Goal: Information Seeking & Learning: Learn about a topic

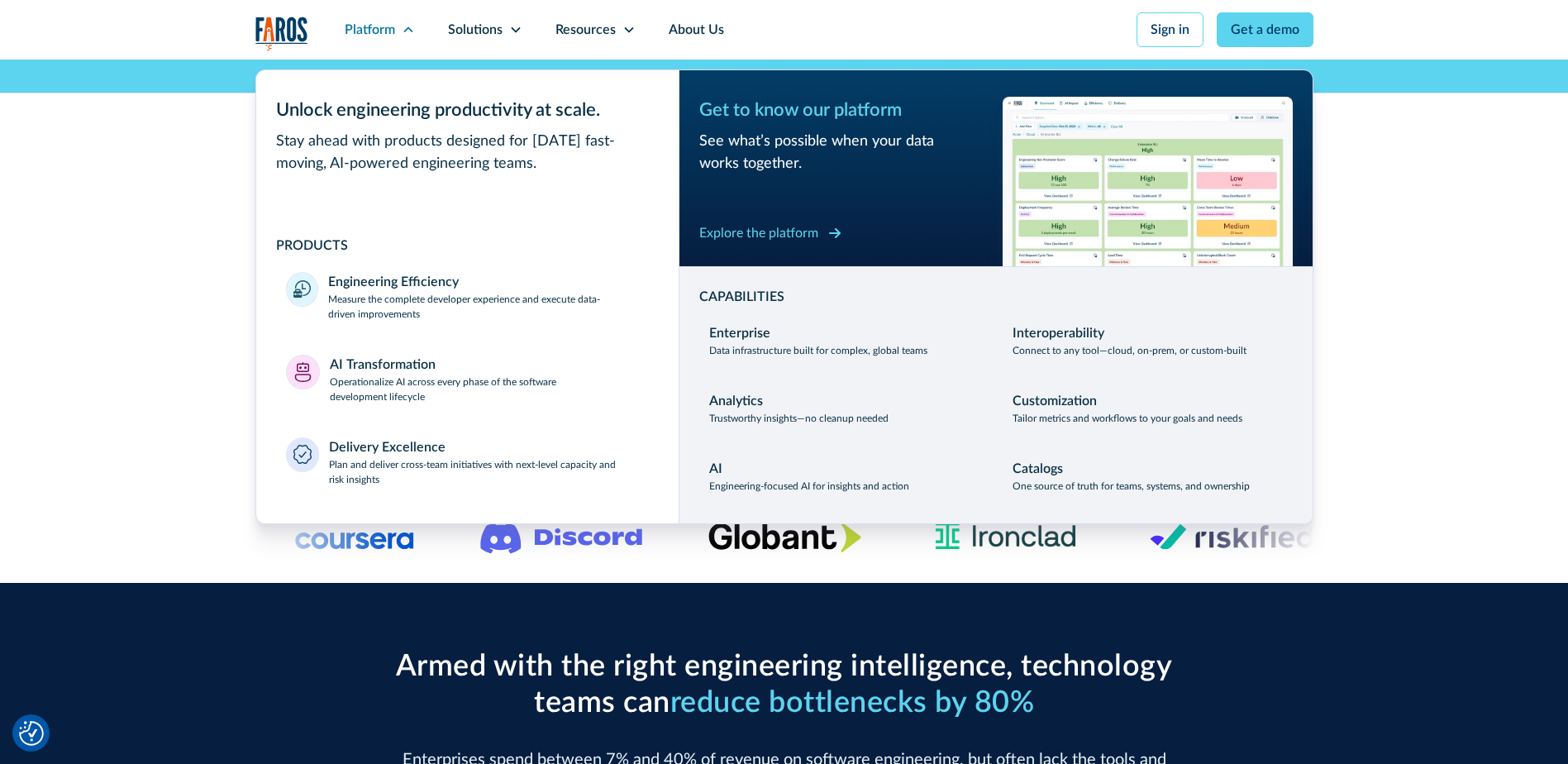
click at [784, 238] on div "Explore the platform" at bounding box center [759, 233] width 119 height 20
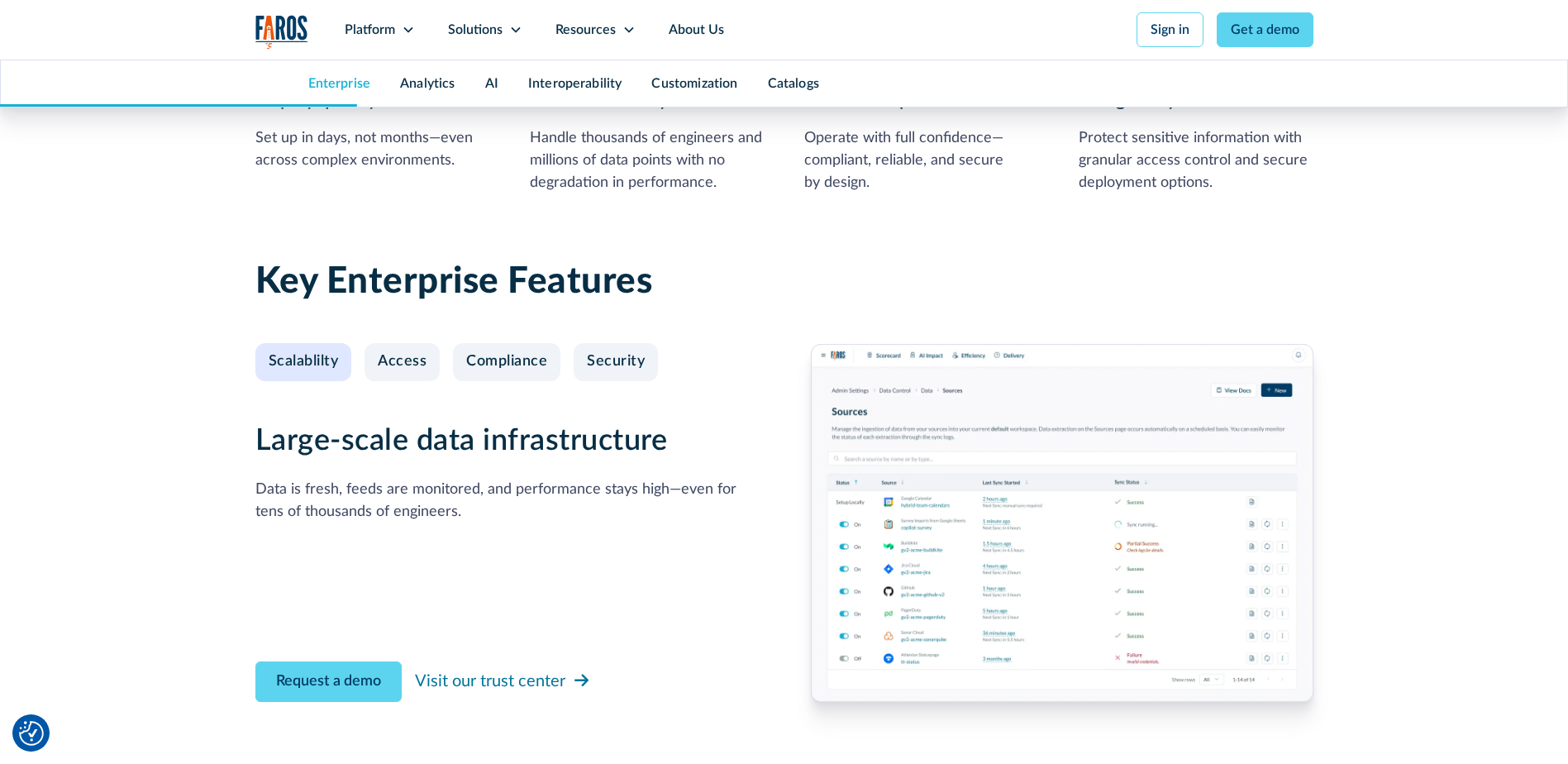
scroll to position [1571, 0]
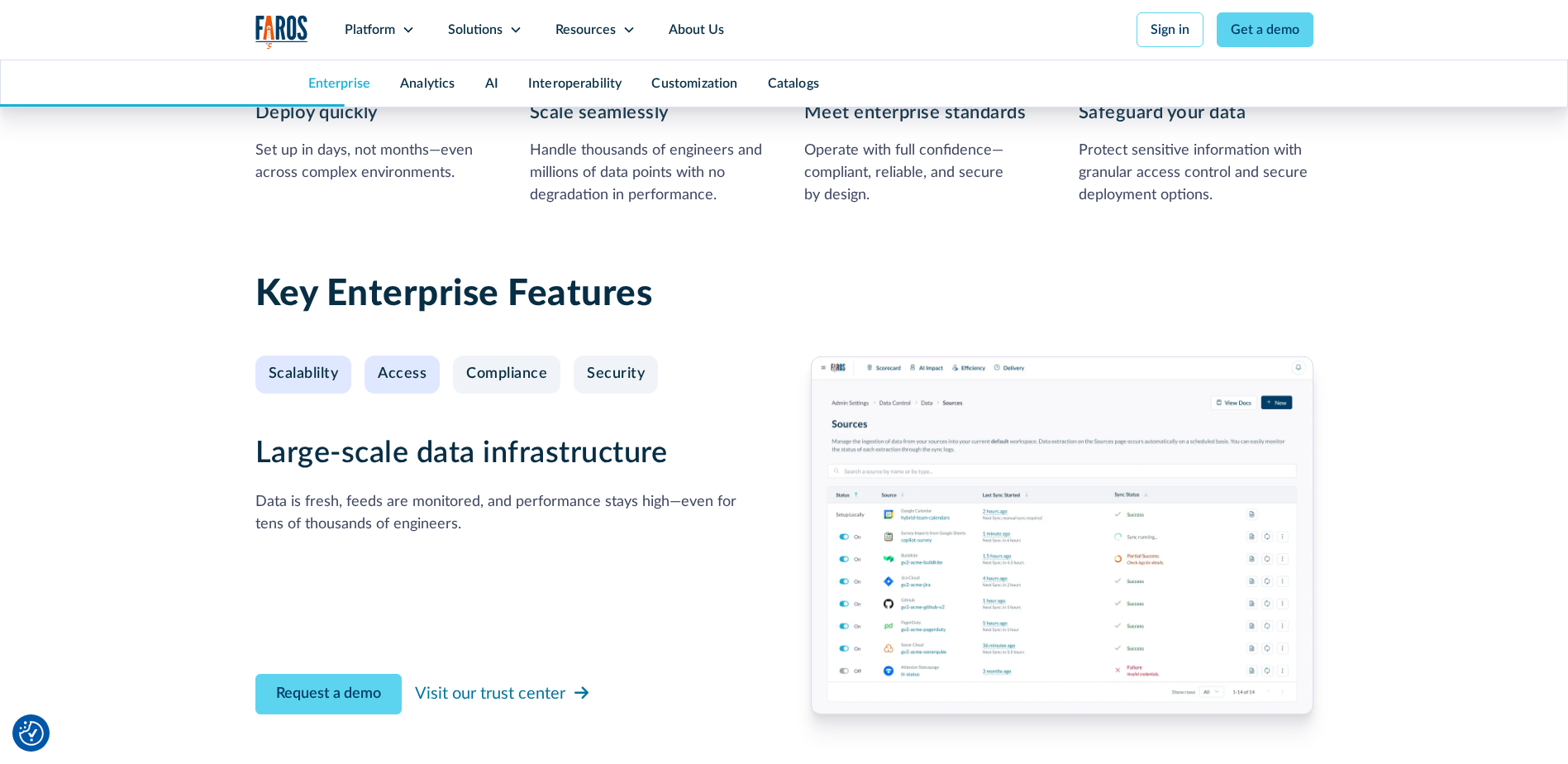
click at [411, 378] on div "Access" at bounding box center [402, 374] width 49 height 18
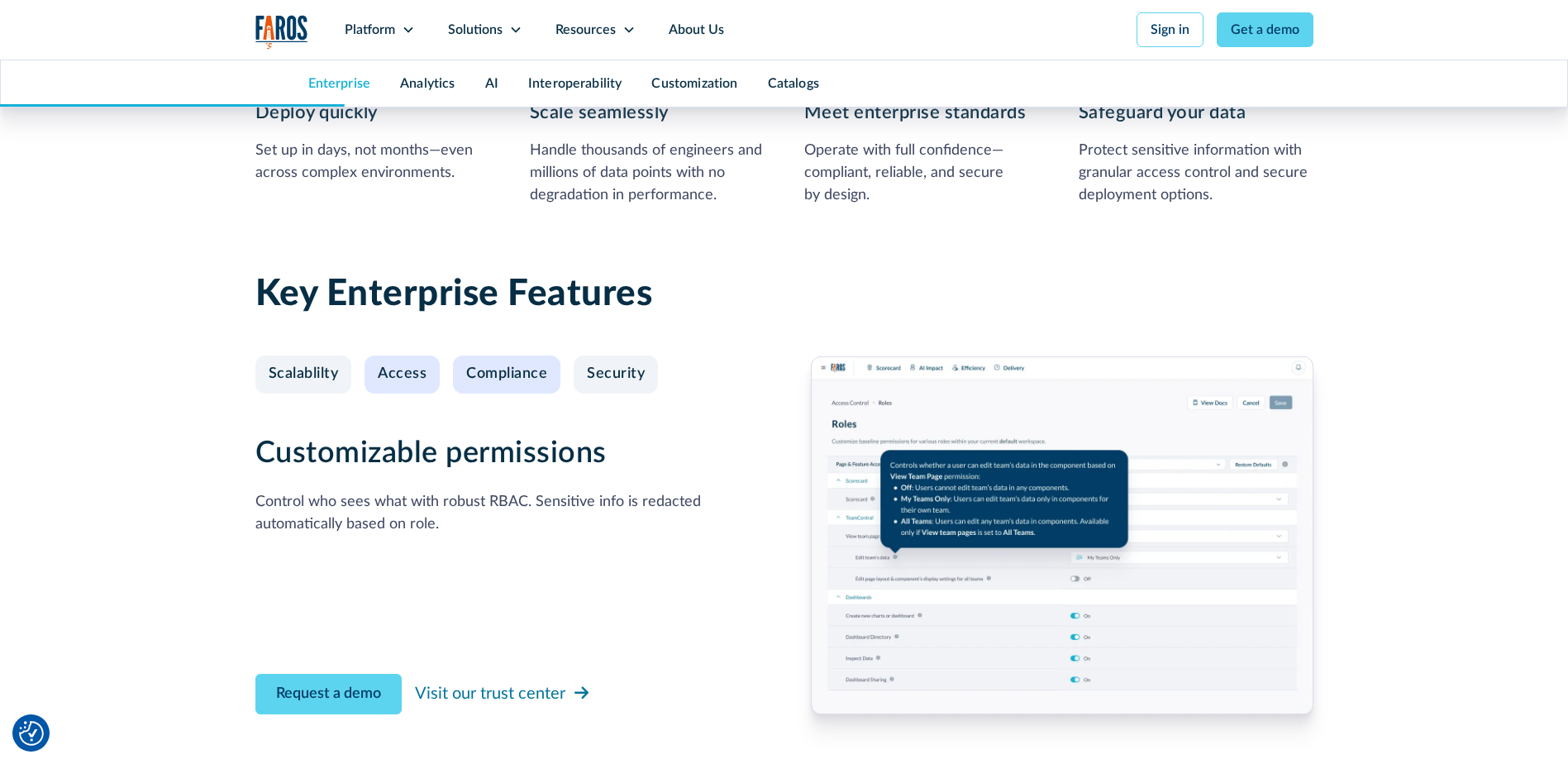
click at [479, 372] on div "Compliance" at bounding box center [506, 374] width 81 height 18
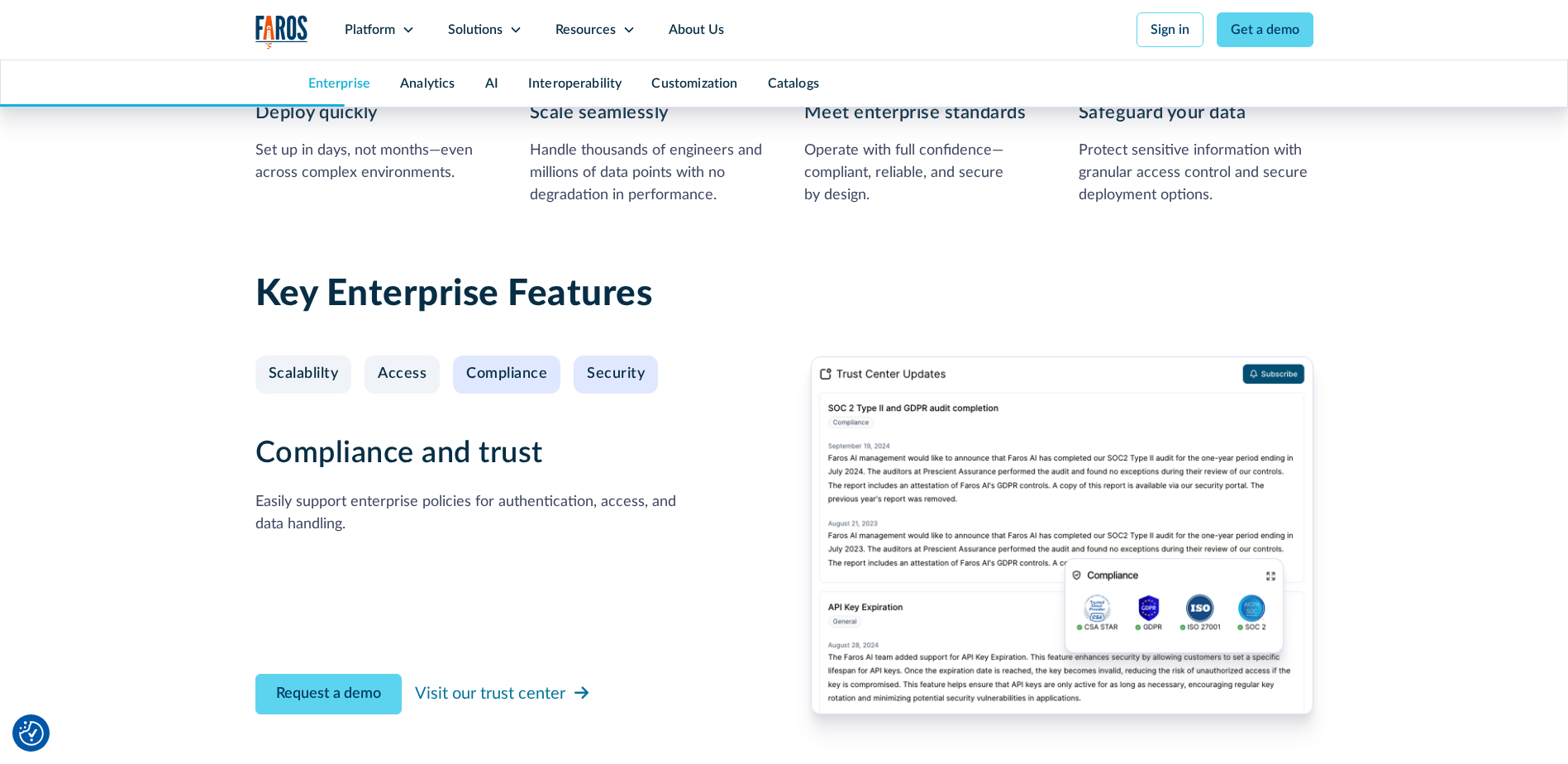
click at [640, 384] on link "Security" at bounding box center [615, 374] width 84 height 38
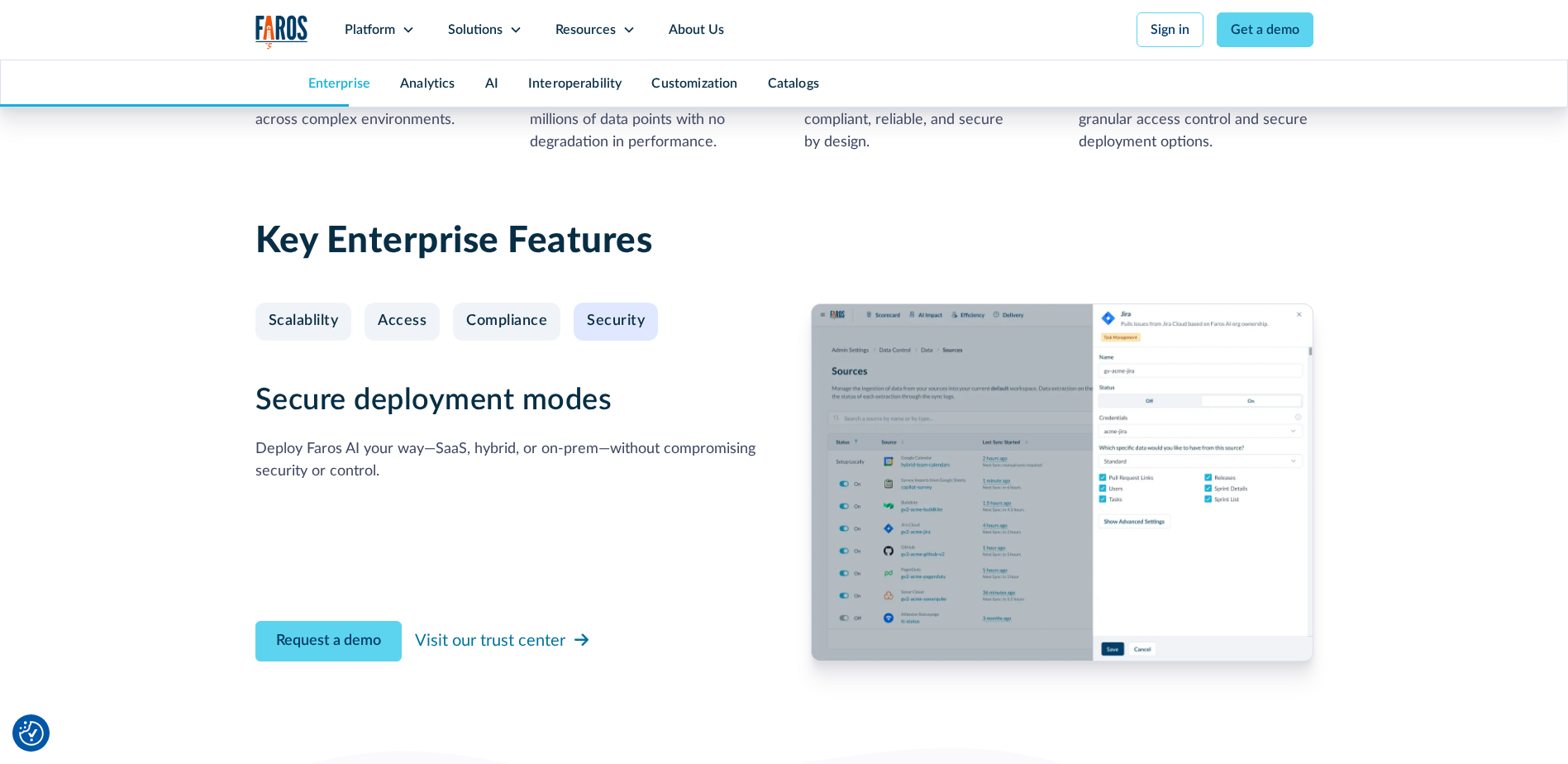
scroll to position [1653, 0]
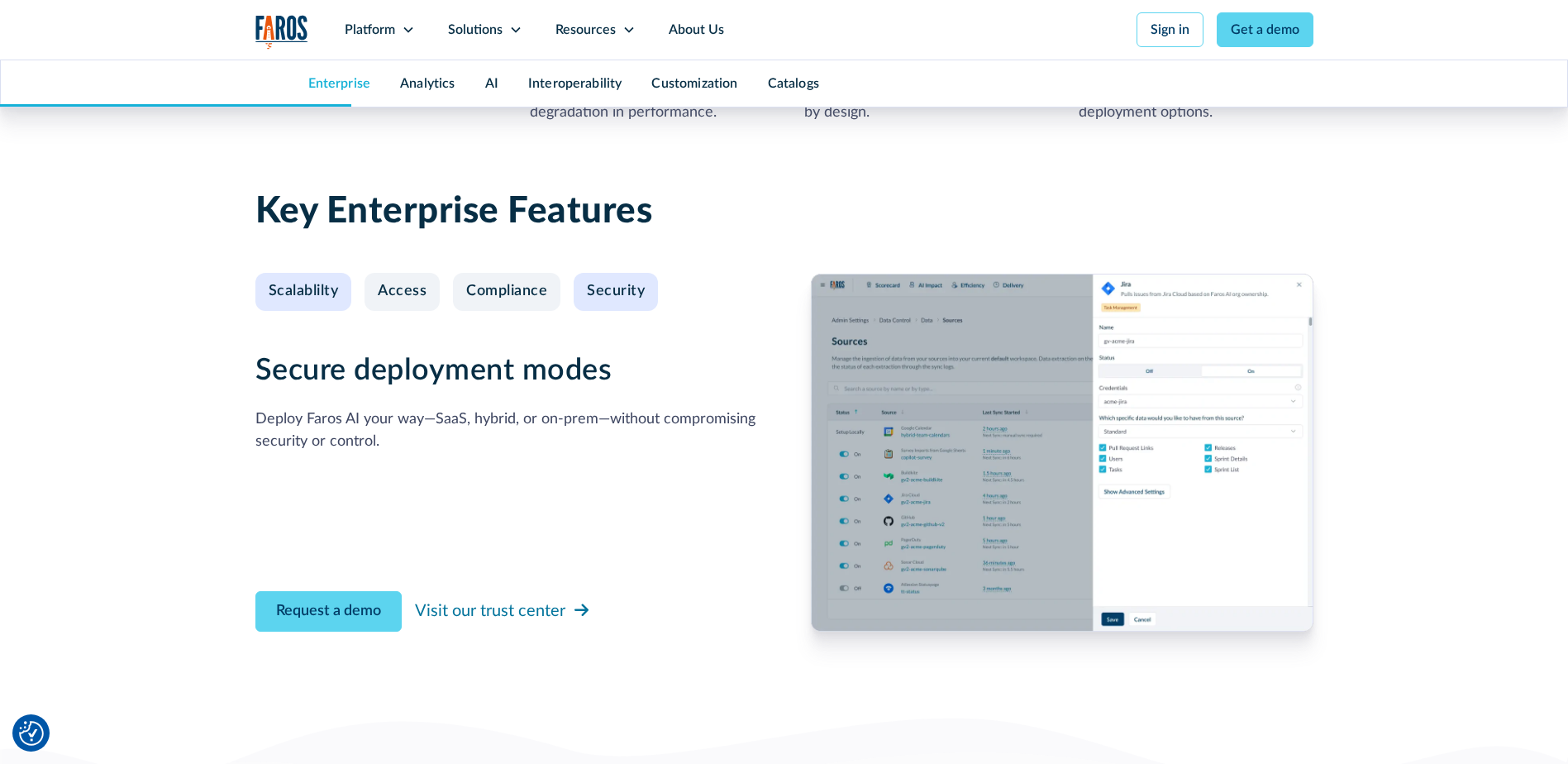
click at [307, 297] on div "Scalablilty" at bounding box center [303, 292] width 71 height 18
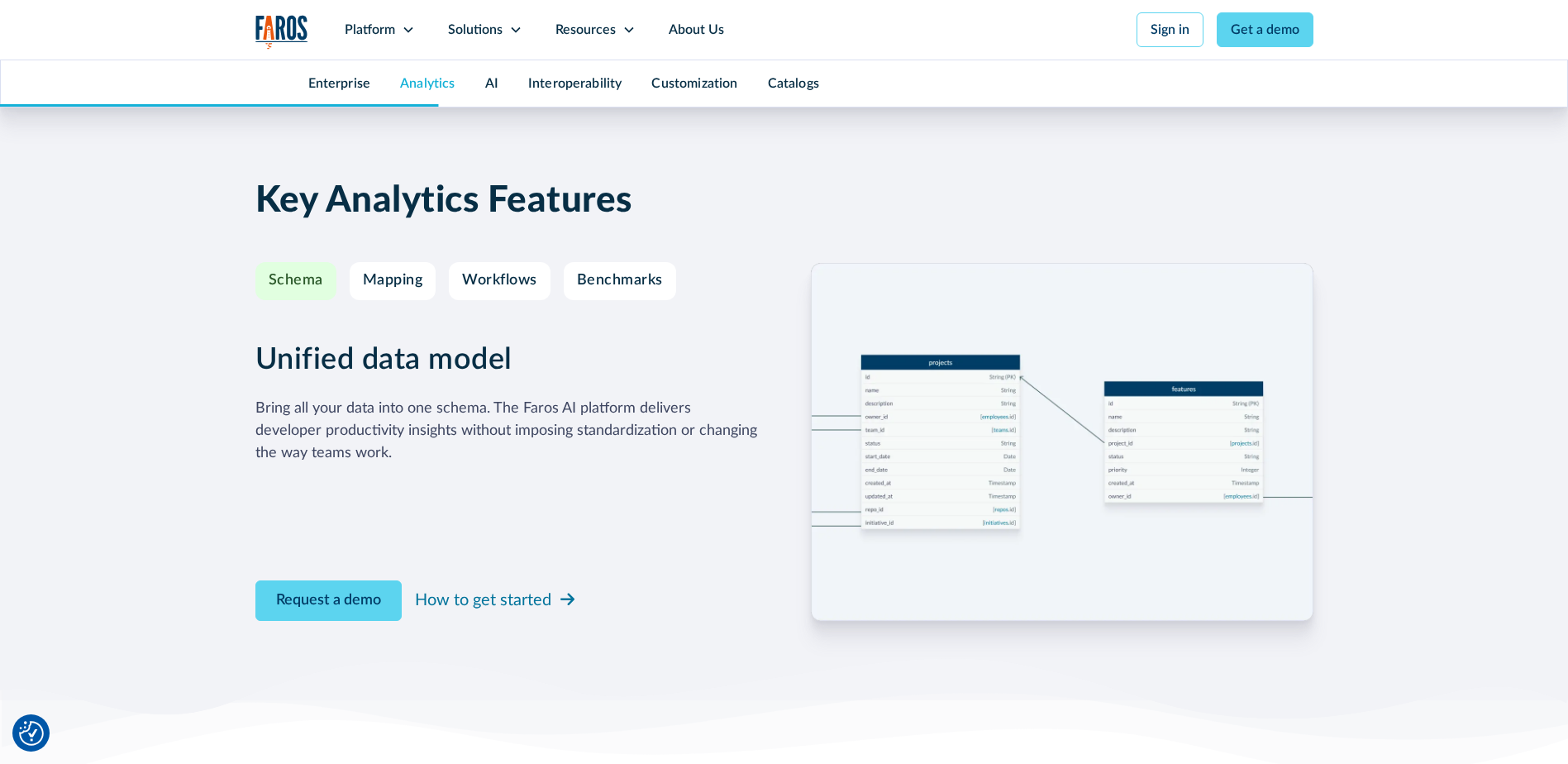
scroll to position [2728, 0]
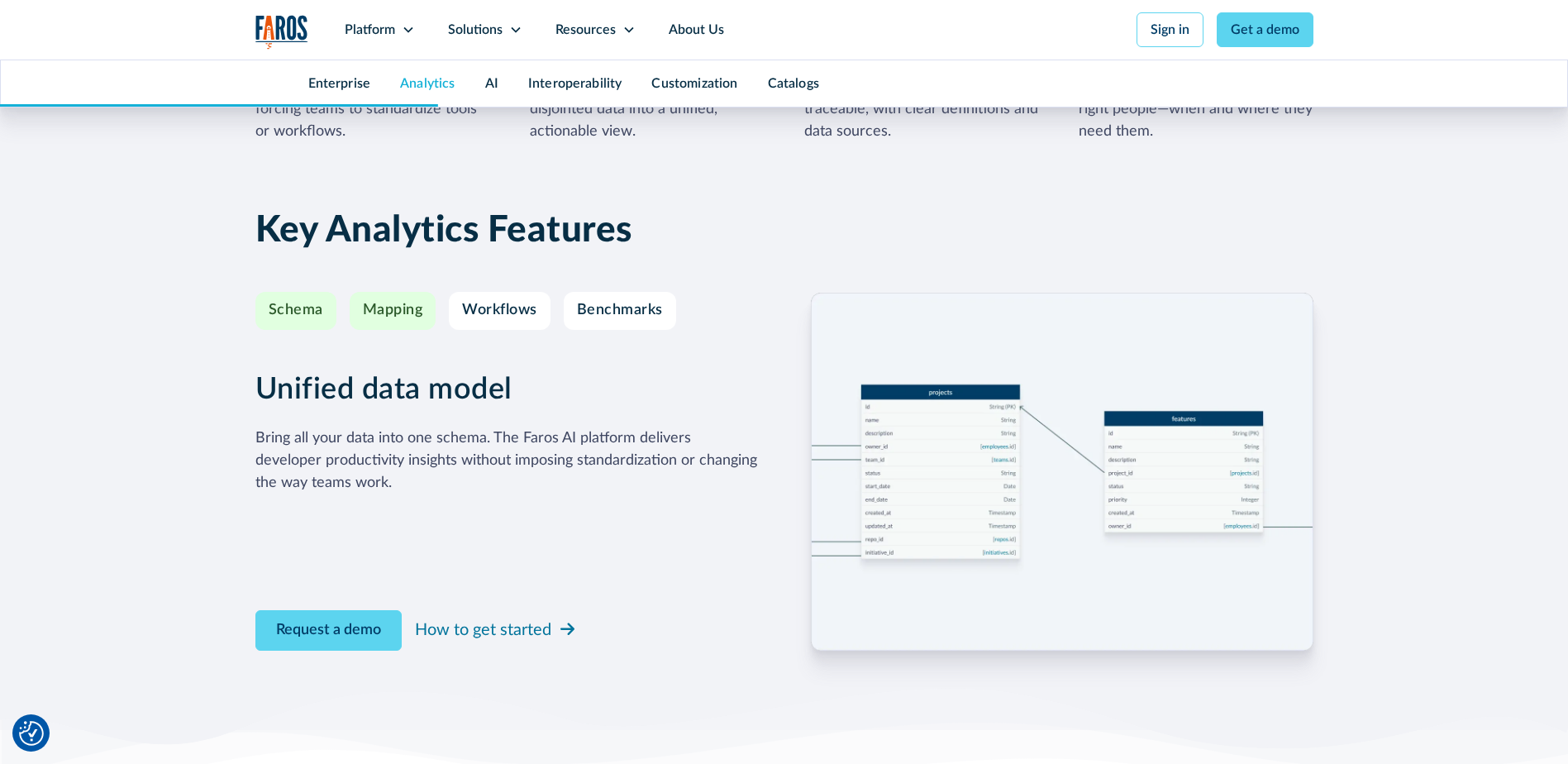
click at [375, 321] on link "Mapping" at bounding box center [393, 310] width 87 height 38
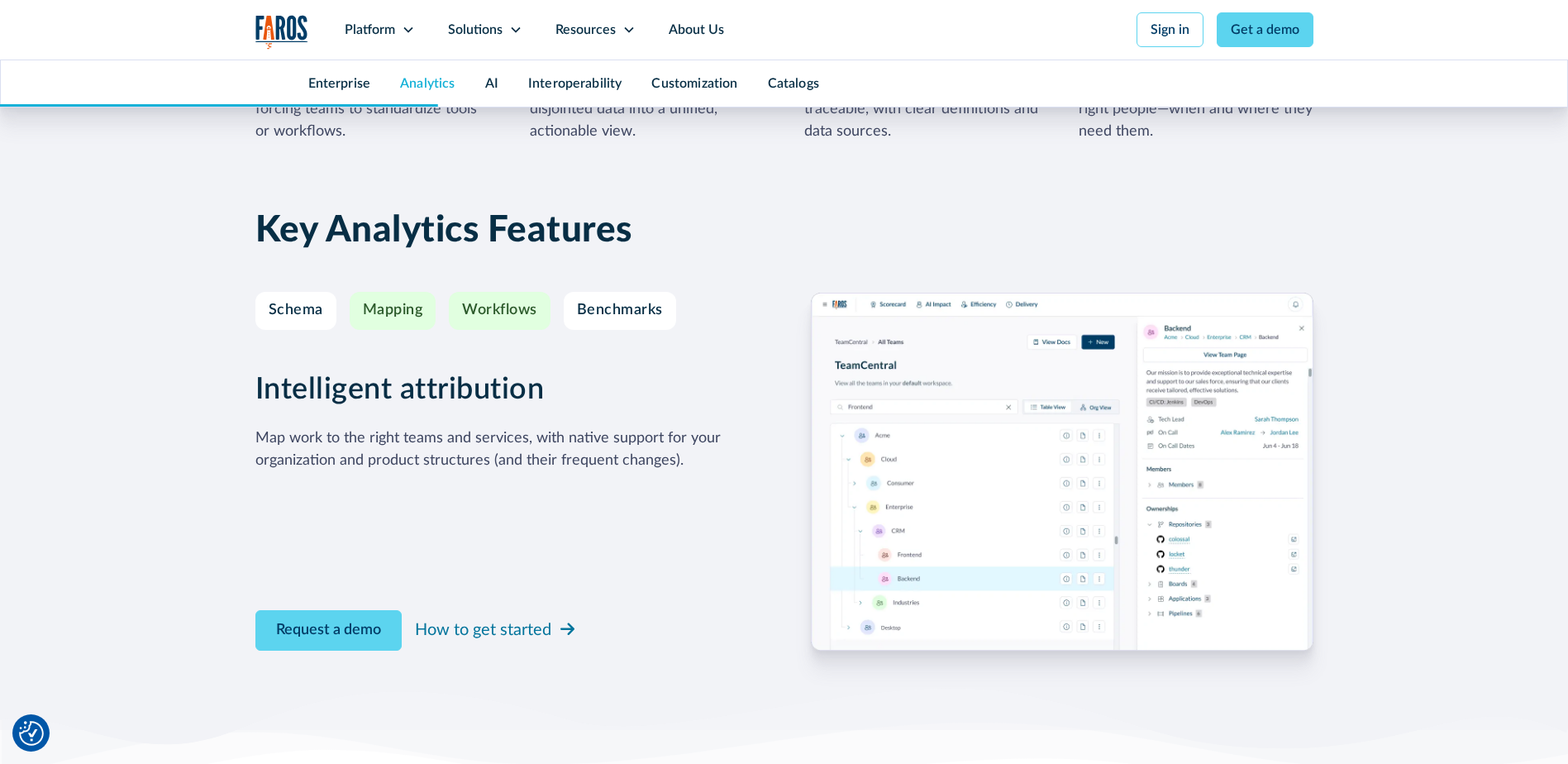
click at [514, 317] on div "Workflows" at bounding box center [500, 310] width 75 height 18
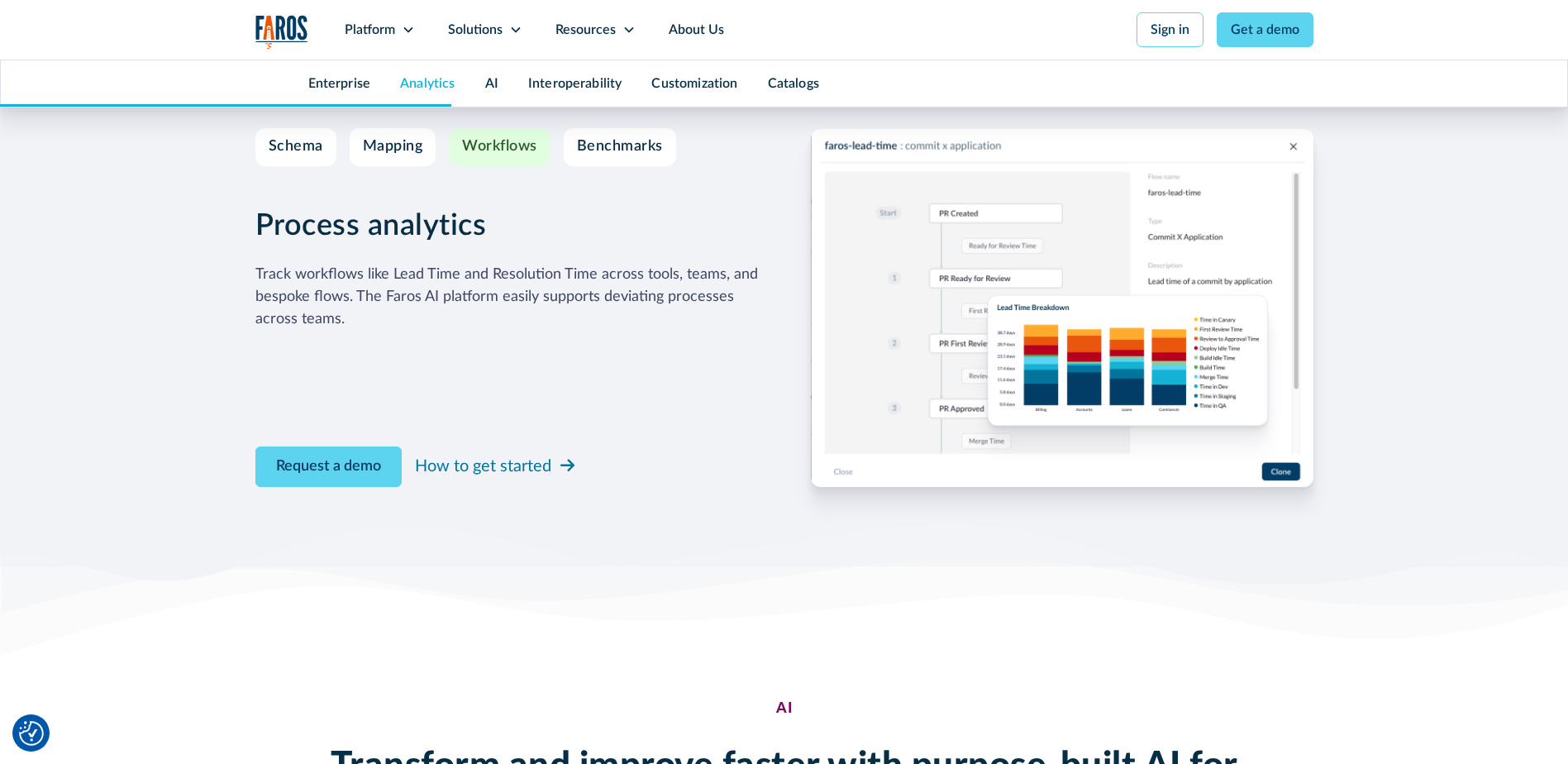
scroll to position [2893, 0]
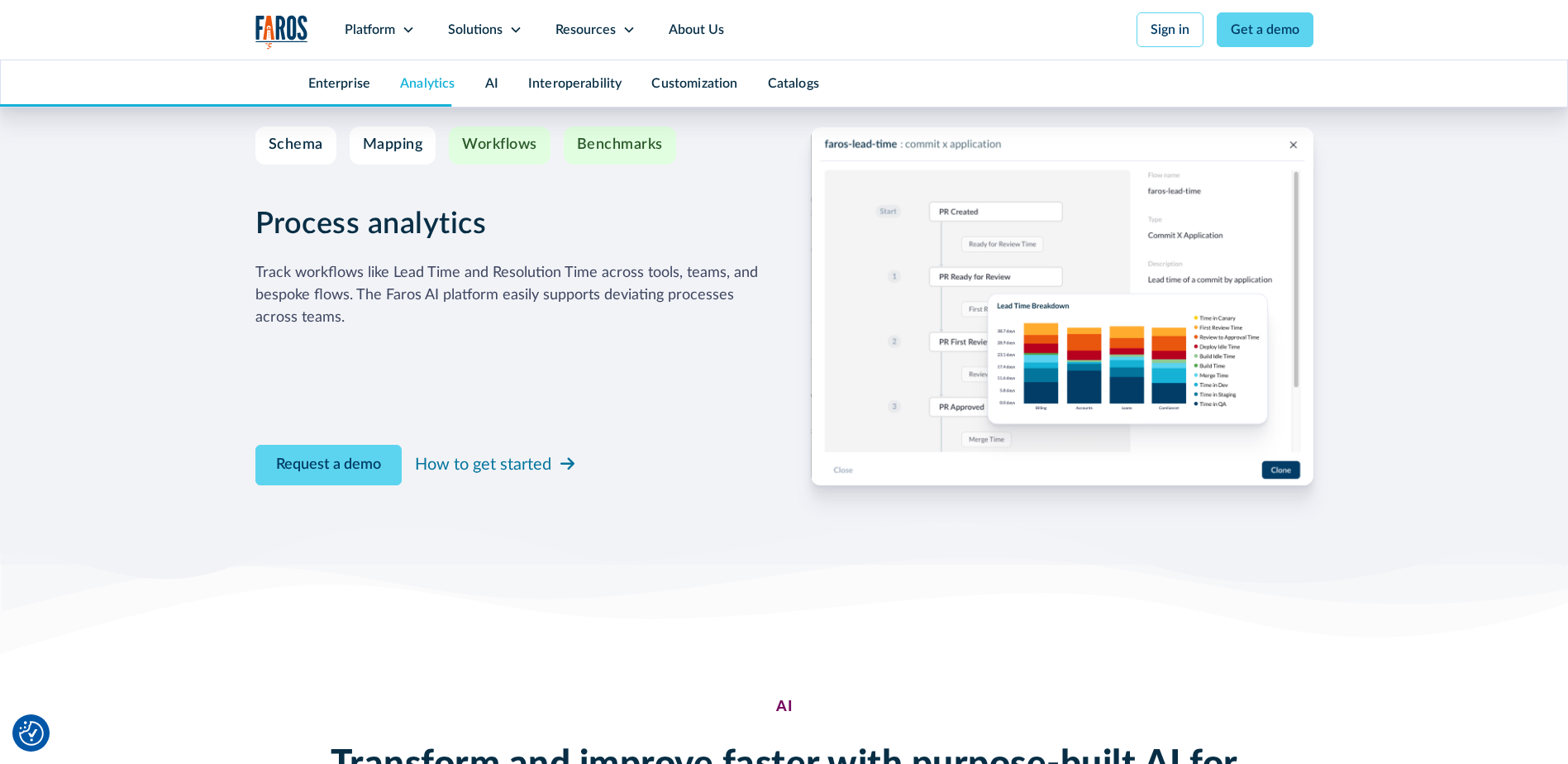
drag, startPoint x: 623, startPoint y: 152, endPoint x: 622, endPoint y: 161, distance: 9.1
click at [623, 153] on div "Benchmarks" at bounding box center [620, 145] width 86 height 18
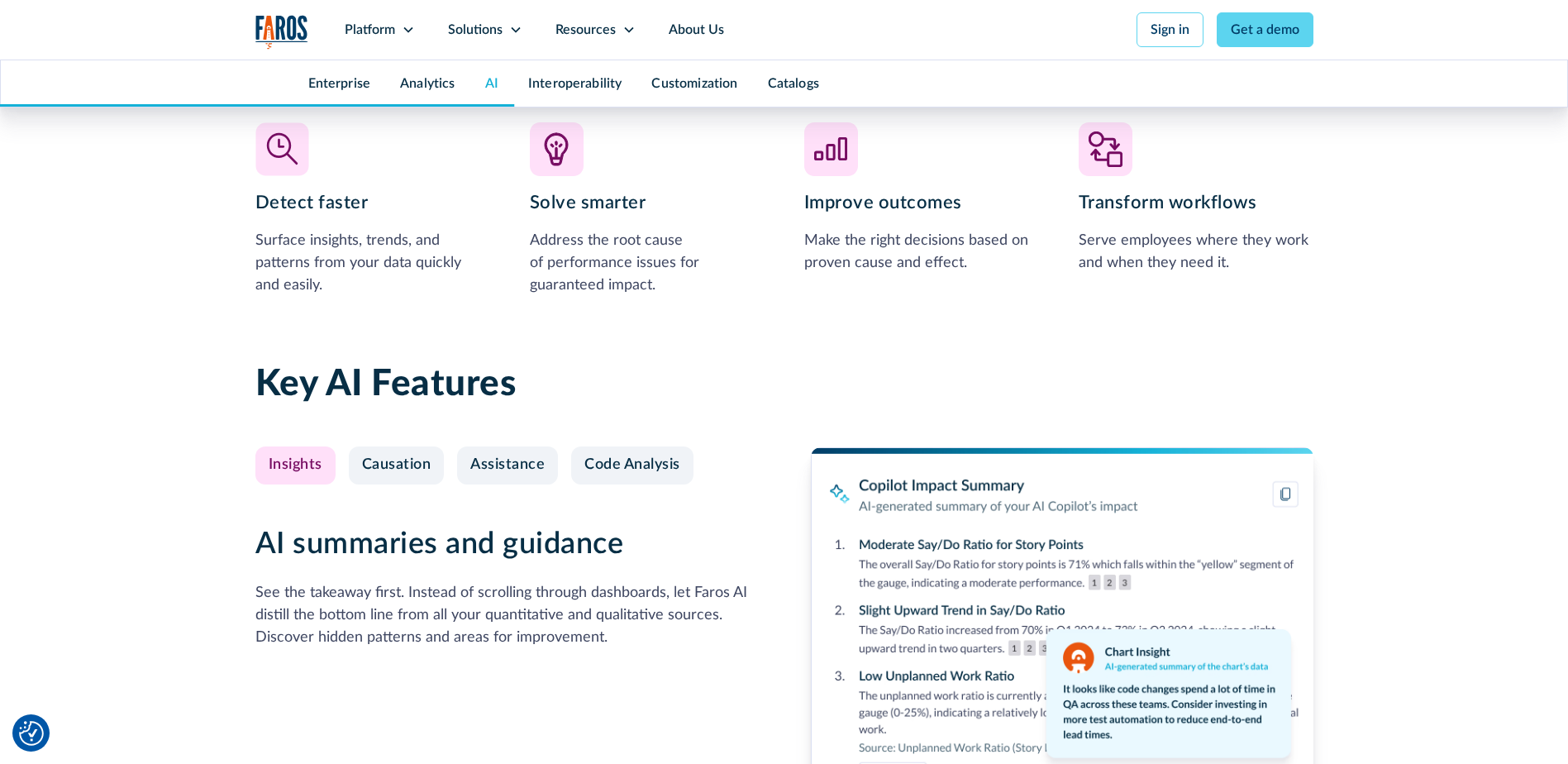
scroll to position [3802, 0]
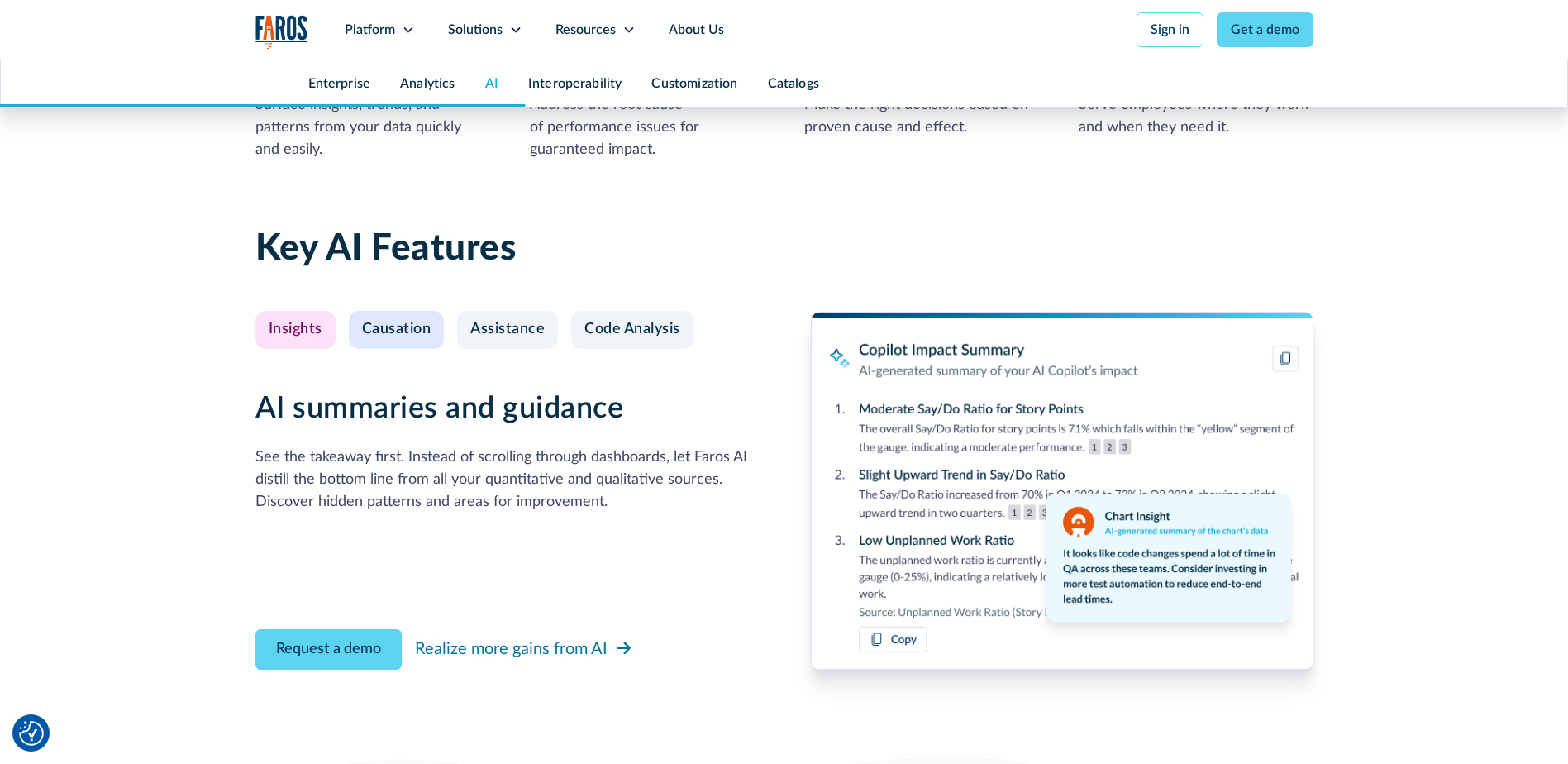
click at [381, 318] on link "Causation" at bounding box center [396, 329] width 96 height 38
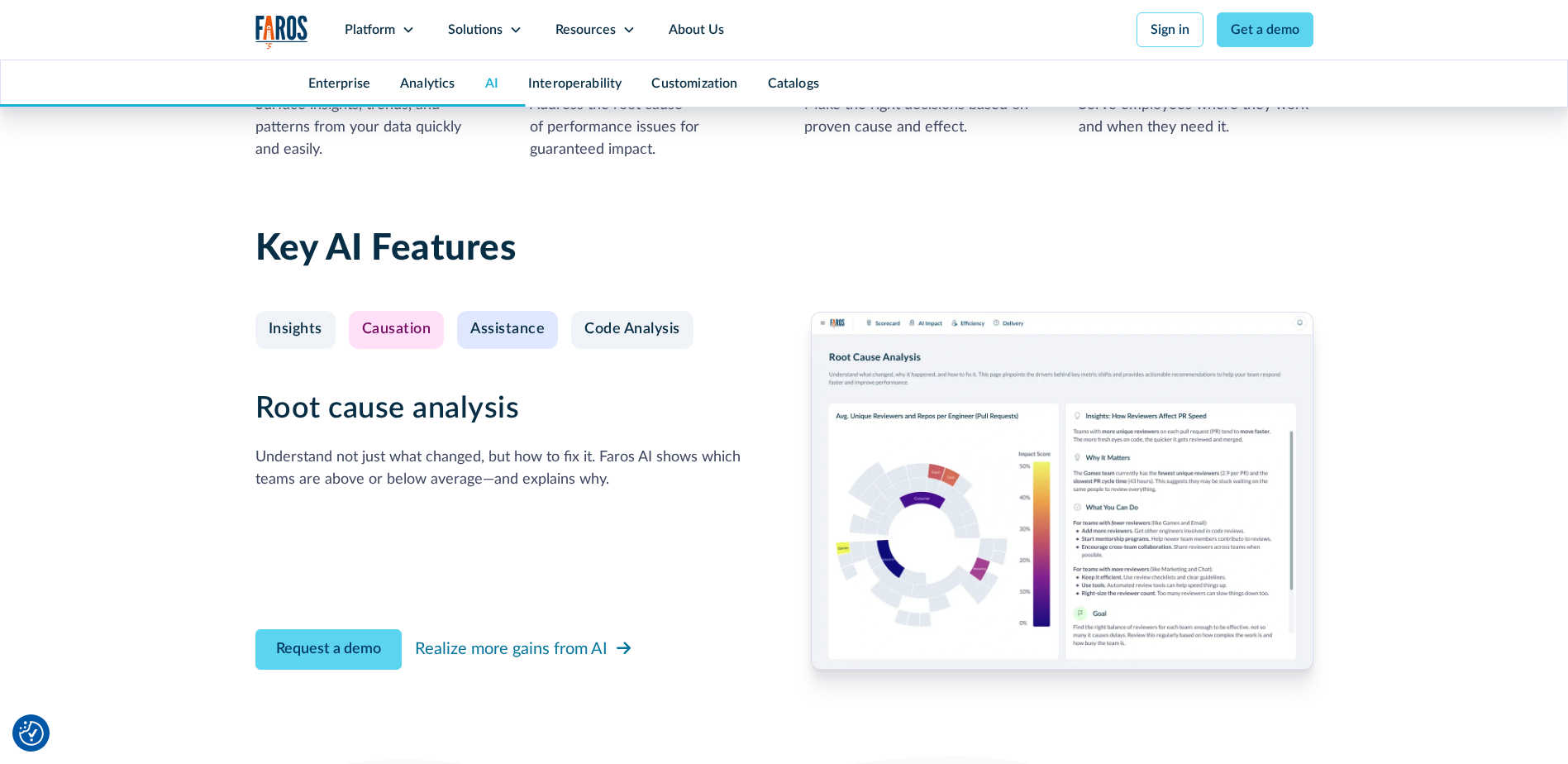
click at [527, 331] on div "Assistance" at bounding box center [507, 330] width 74 height 18
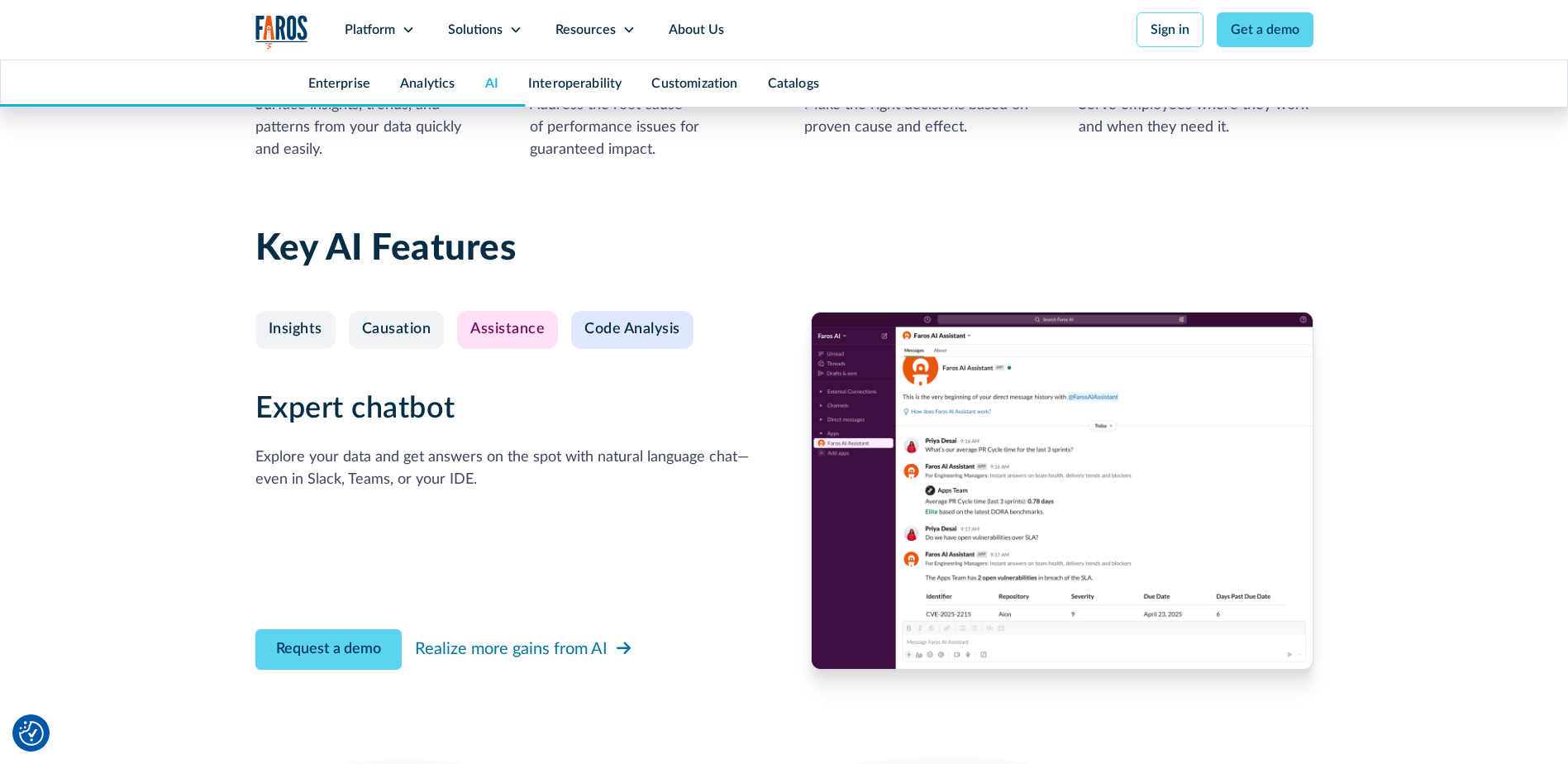
click at [682, 329] on link "Code Analysis" at bounding box center [631, 329] width 123 height 38
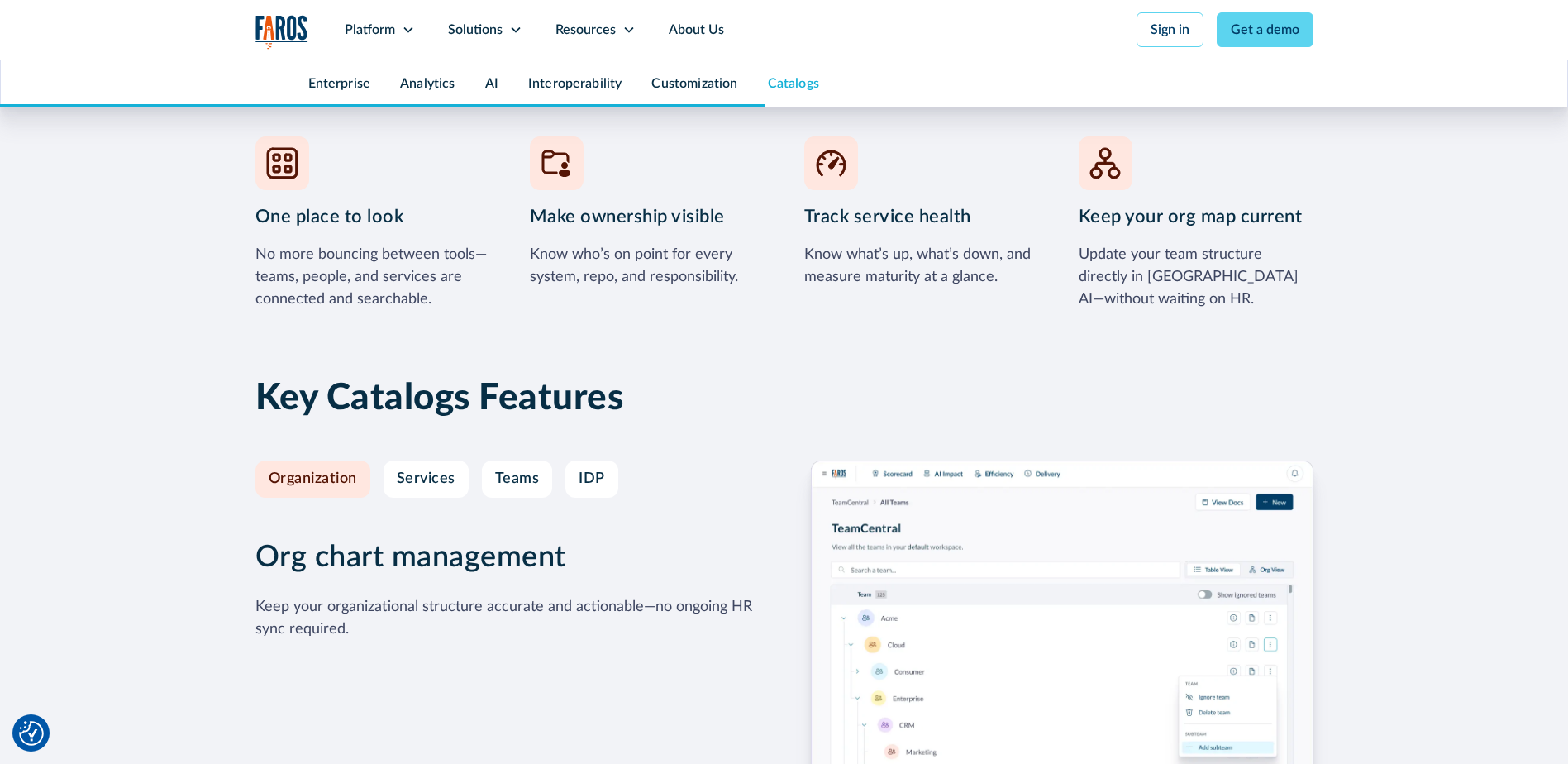
scroll to position [7192, 0]
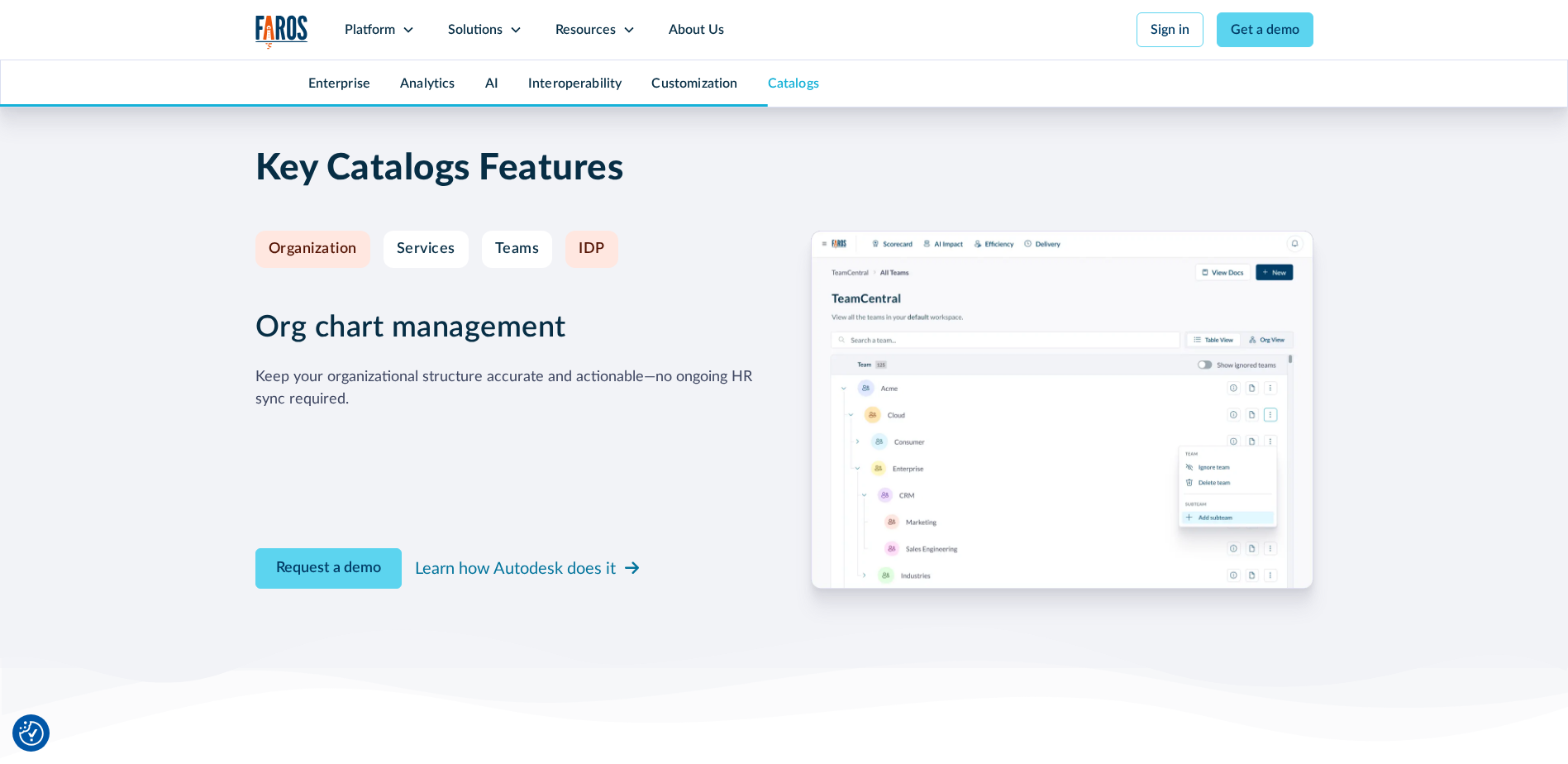
click at [583, 247] on div "IDP" at bounding box center [592, 250] width 27 height 18
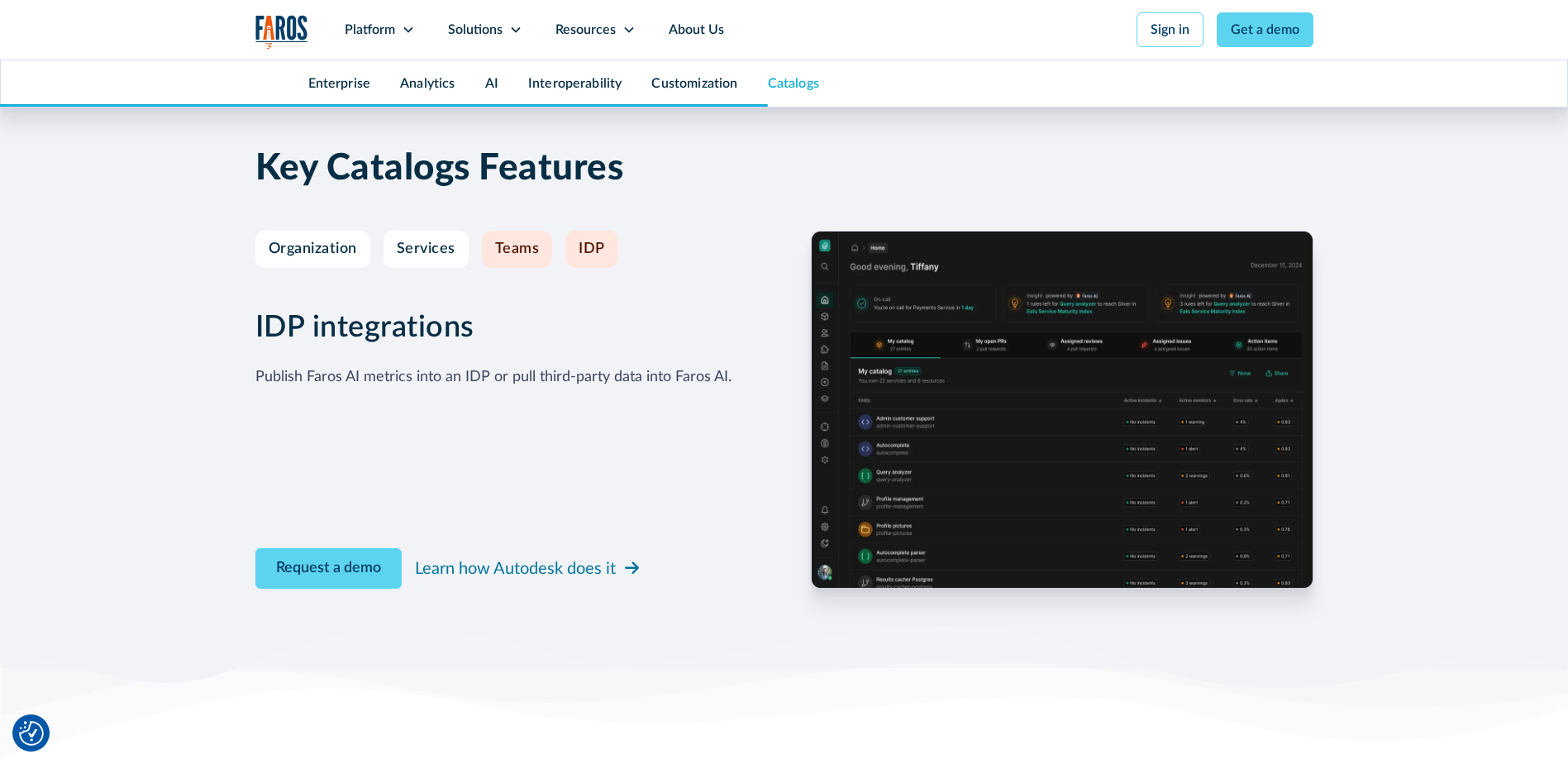
click at [518, 244] on div "Teams" at bounding box center [517, 250] width 45 height 18
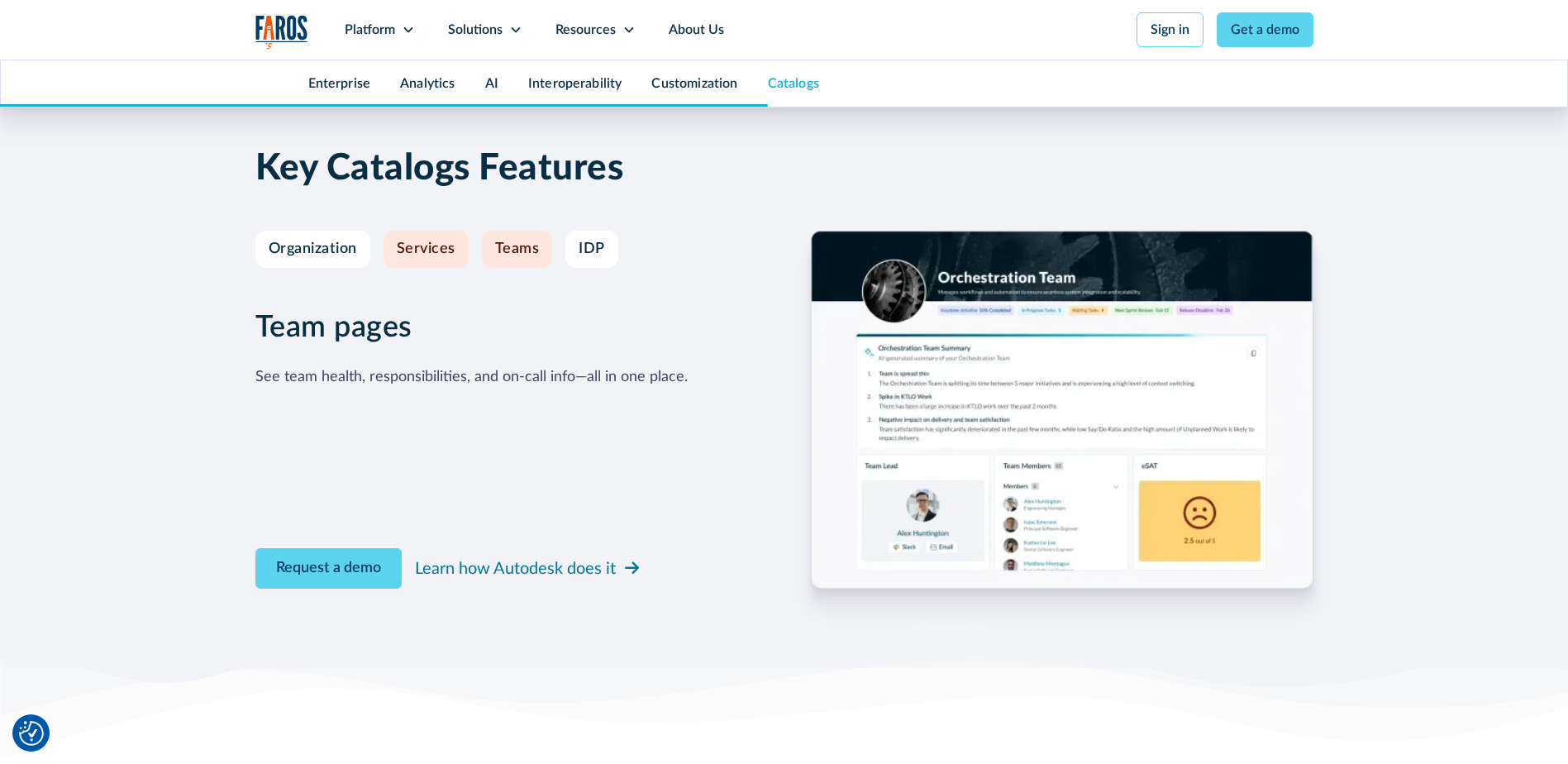
click at [415, 250] on div "Services" at bounding box center [427, 250] width 59 height 18
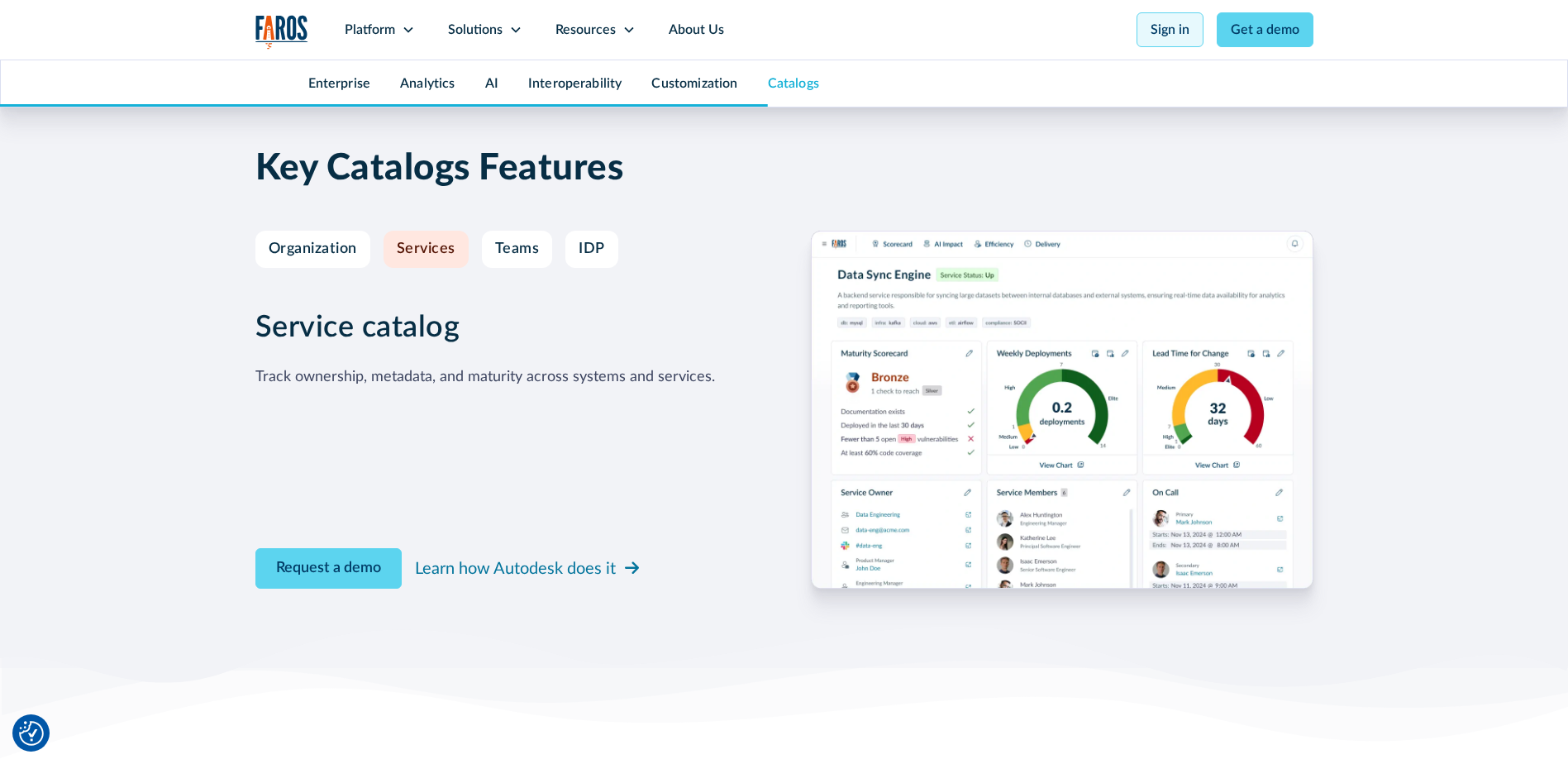
click at [1179, 35] on link "Sign in" at bounding box center [1169, 30] width 67 height 35
click at [1259, 38] on link "Get a demo" at bounding box center [1265, 30] width 97 height 35
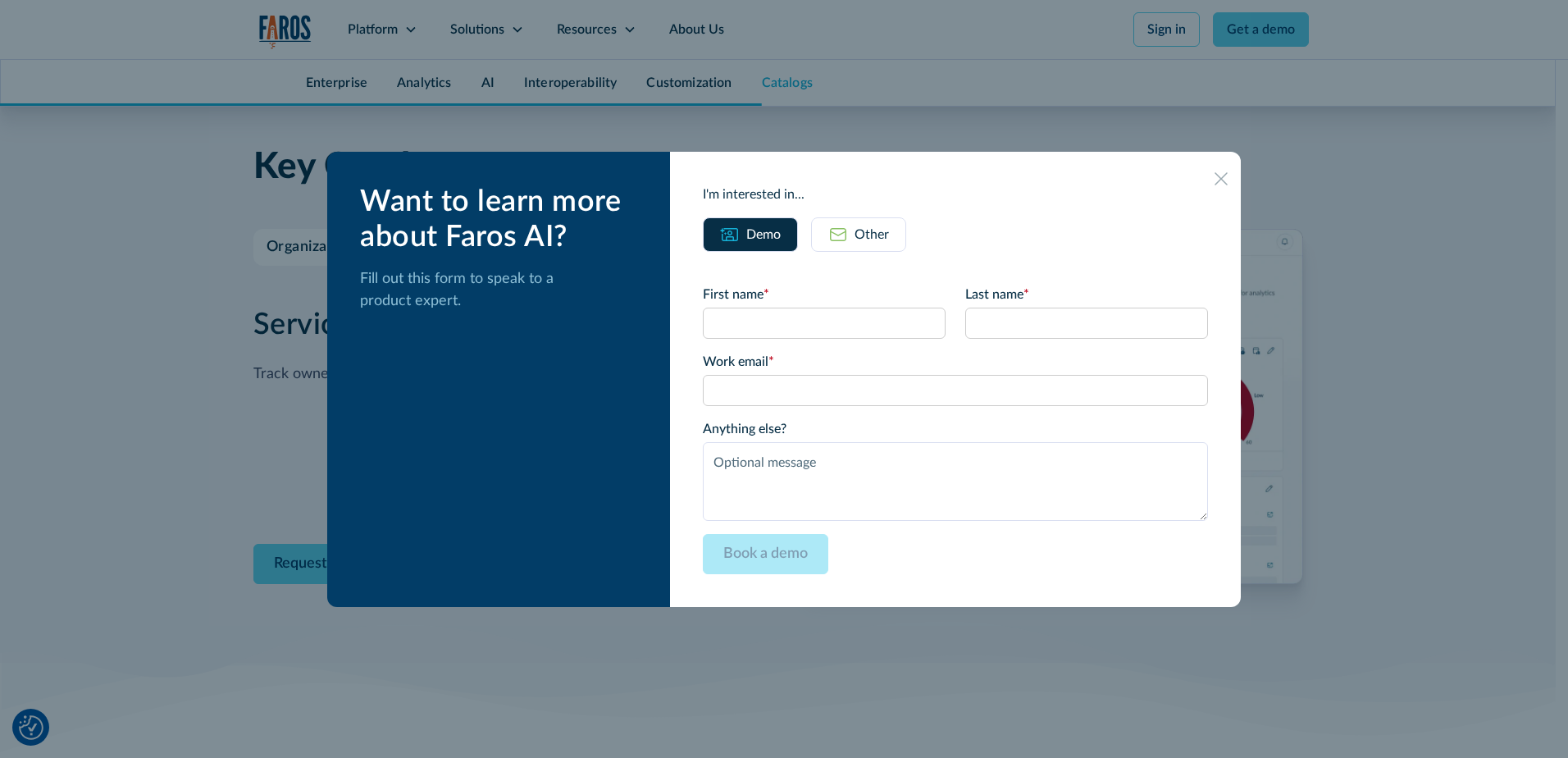
click at [1214, 175] on icon at bounding box center [1220, 178] width 13 height 12
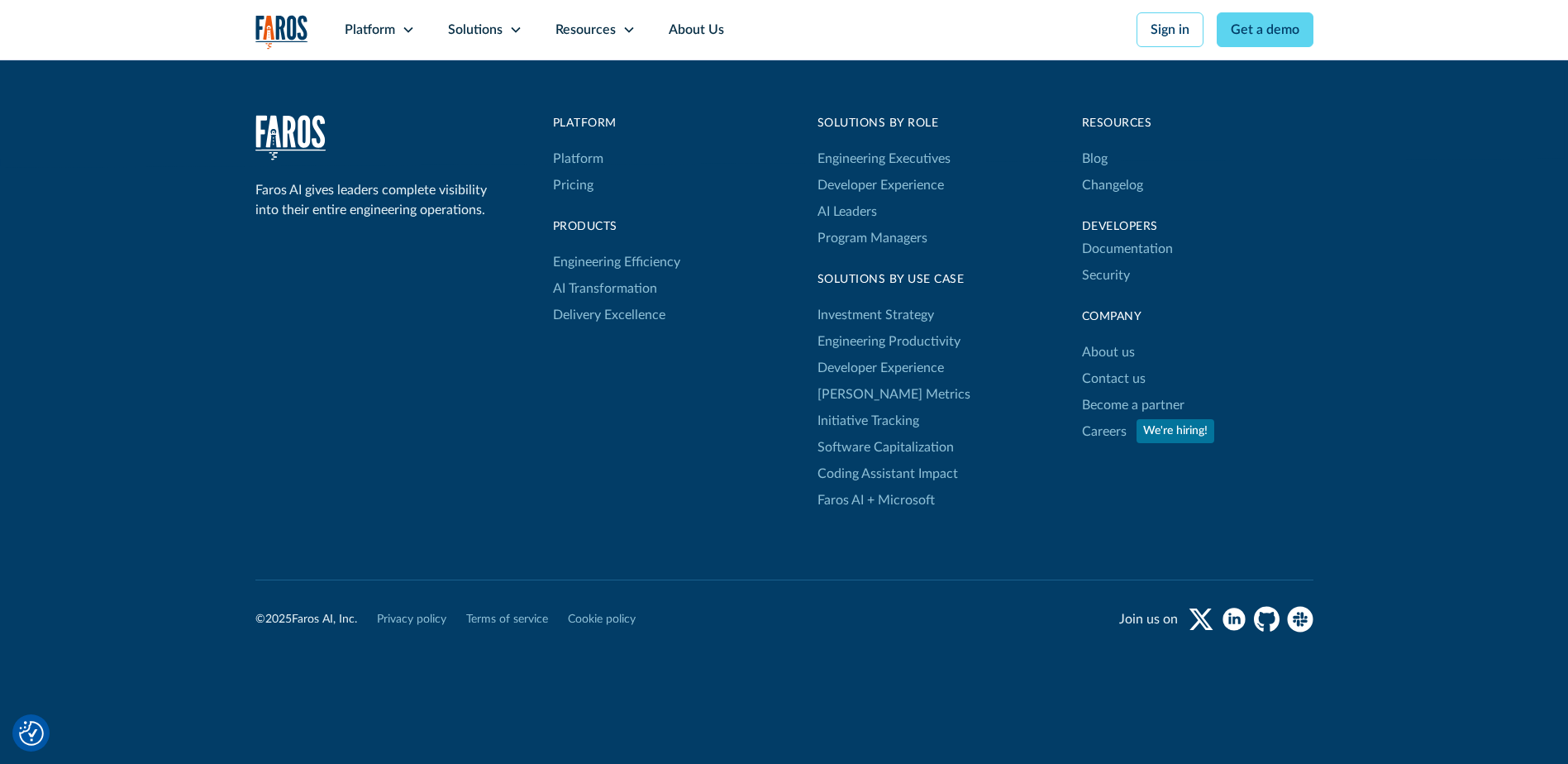
scroll to position [8637, 0]
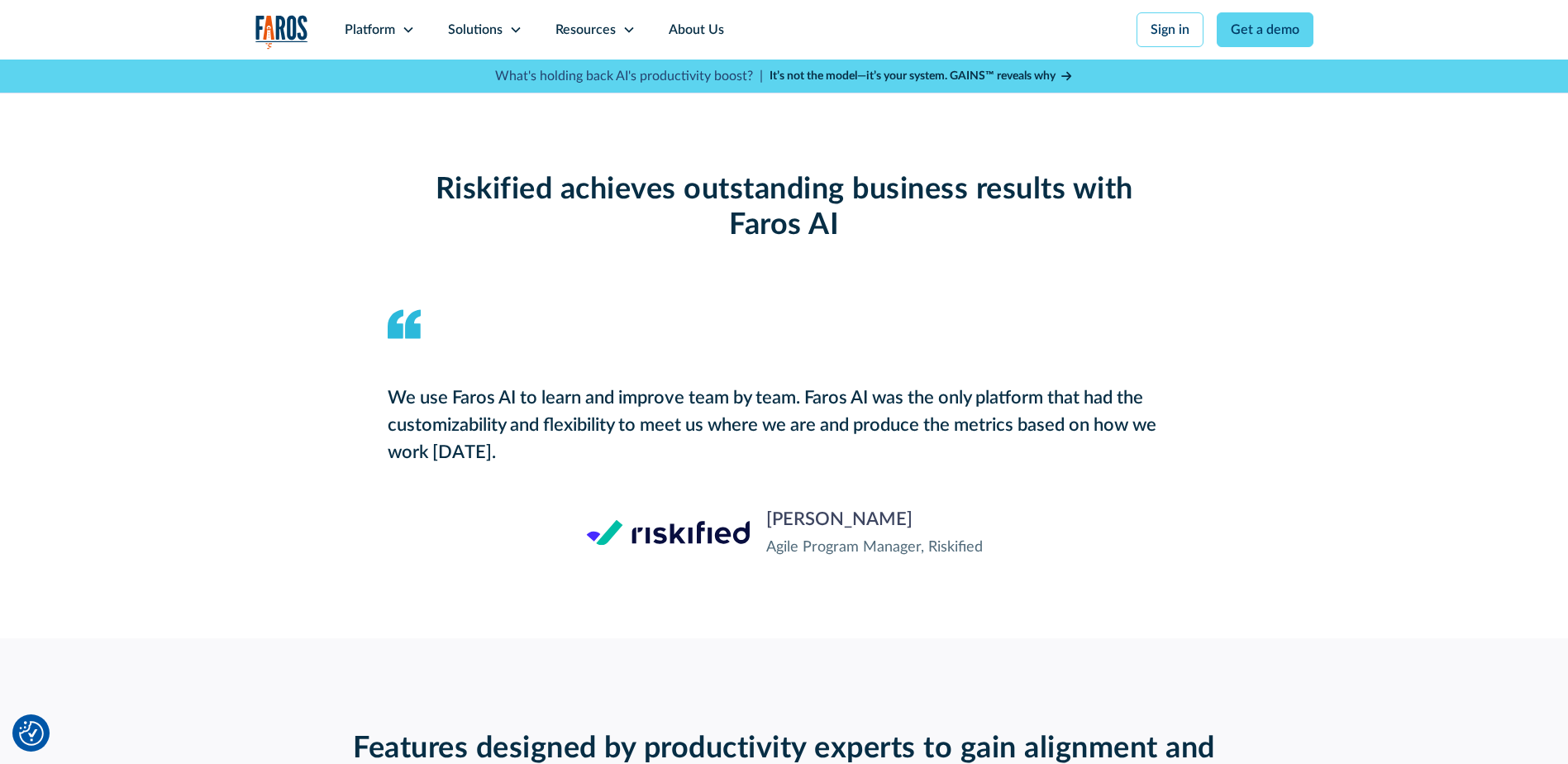
scroll to position [1901, 0]
